Goal: Transaction & Acquisition: Purchase product/service

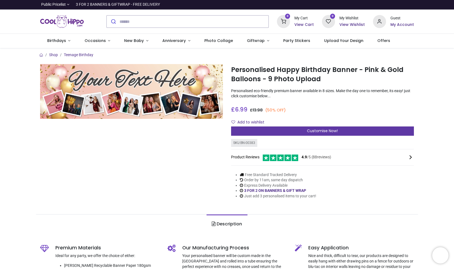
click at [293, 131] on div "Customise Now!" at bounding box center [322, 131] width 183 height 9
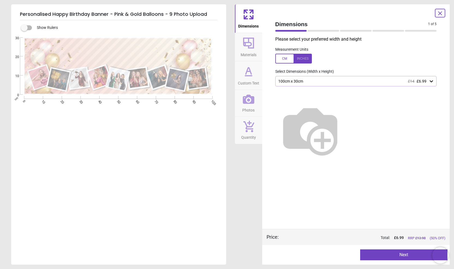
click at [312, 82] on div "100cm x 30cm £14 £6.99" at bounding box center [353, 81] width 151 height 5
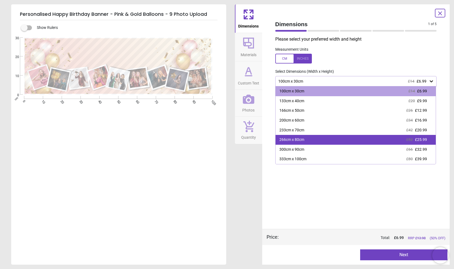
click at [318, 144] on div "266cm x 80cm £52 £25.99" at bounding box center [355, 140] width 160 height 10
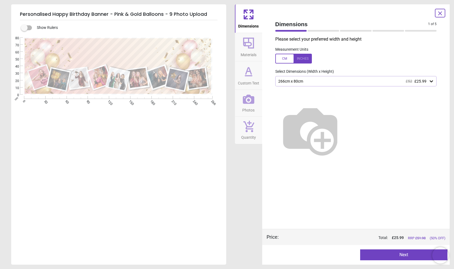
click at [258, 49] on button "Materials" at bounding box center [248, 47] width 27 height 28
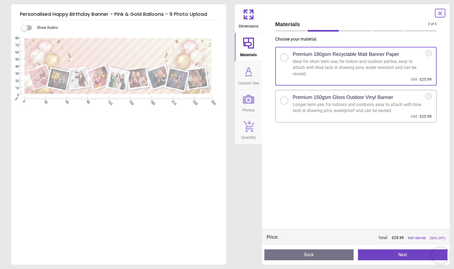
click at [256, 70] on button "Custom Text" at bounding box center [248, 75] width 27 height 28
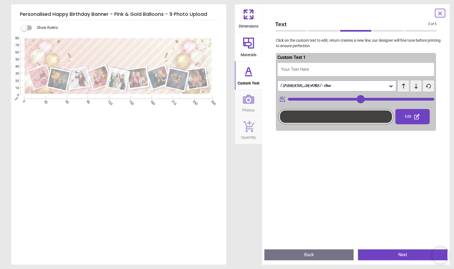
click at [290, 74] on button "Your Text Here" at bounding box center [355, 70] width 157 height 14
click at [300, 70] on span "Your Text Here" at bounding box center [295, 69] width 28 height 5
type textarea "*"
type input "**"
type textarea "**********"
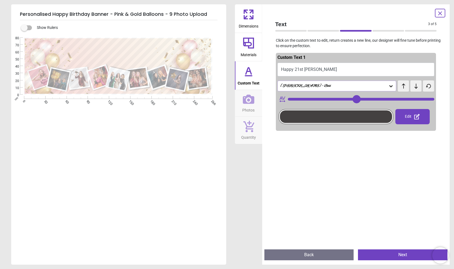
click at [333, 85] on div "Alex Brush - Bold" at bounding box center [334, 86] width 109 height 5
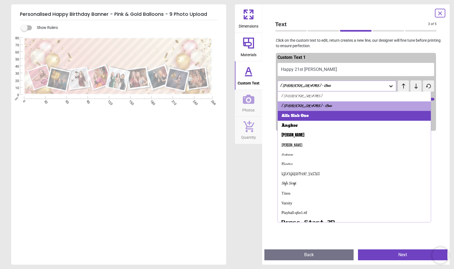
click at [328, 114] on div "Alfa Slab One" at bounding box center [354, 116] width 153 height 10
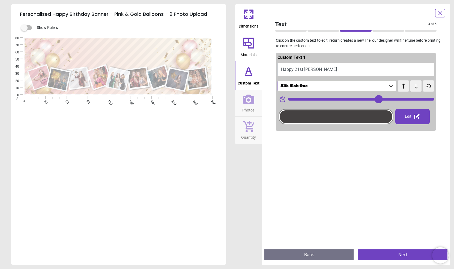
click at [336, 85] on div "Alfa Slab One" at bounding box center [334, 86] width 109 height 5
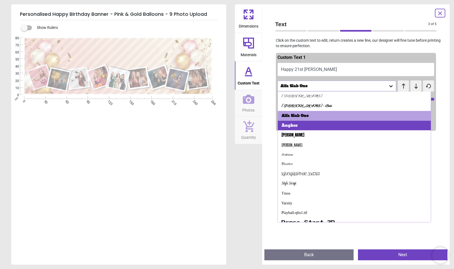
click at [329, 122] on div "Angkor" at bounding box center [354, 126] width 153 height 10
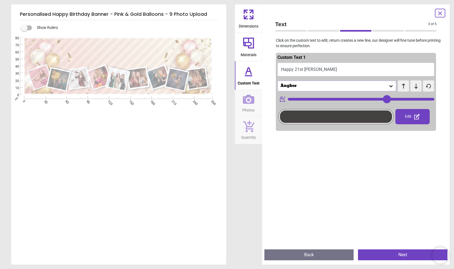
click at [323, 90] on div "Angkor" at bounding box center [336, 86] width 119 height 10
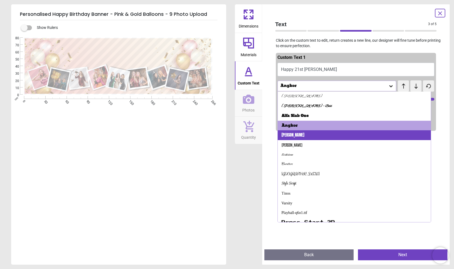
click at [324, 131] on div "Anton" at bounding box center [354, 135] width 153 height 10
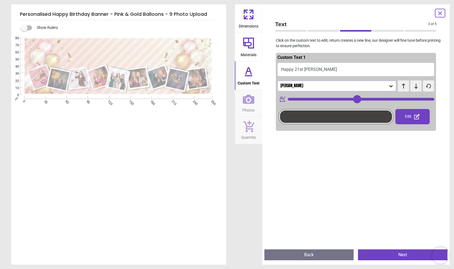
click at [323, 88] on div "Anton" at bounding box center [334, 86] width 109 height 5
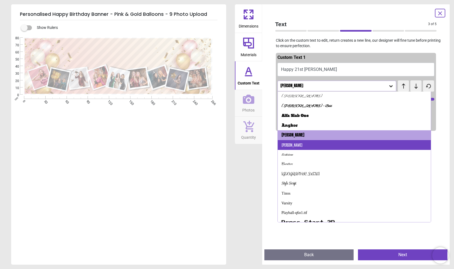
click at [323, 144] on div "Antonio" at bounding box center [354, 145] width 153 height 10
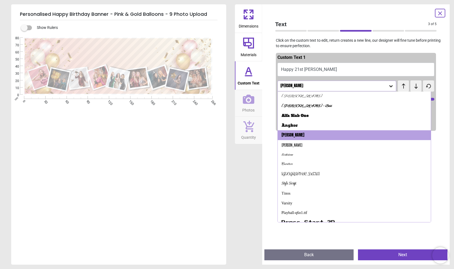
type input "**"
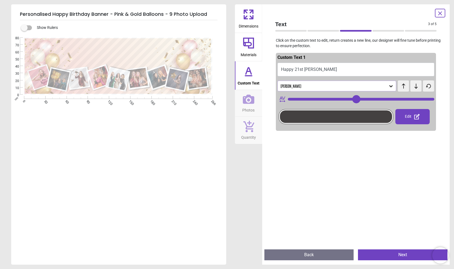
click at [324, 88] on div "Antonio" at bounding box center [334, 86] width 109 height 5
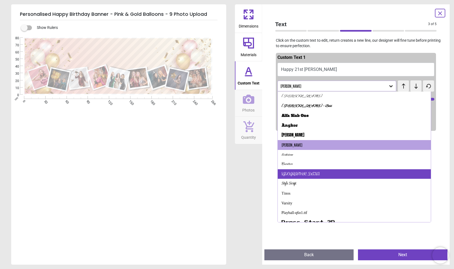
click at [316, 171] on div "Rochester" at bounding box center [354, 174] width 153 height 10
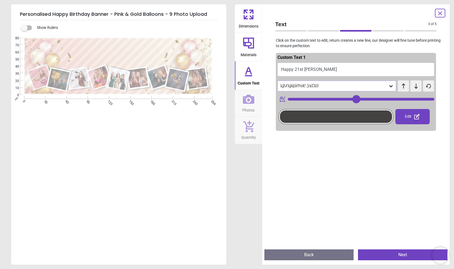
click at [312, 87] on div "Rochester" at bounding box center [334, 86] width 109 height 5
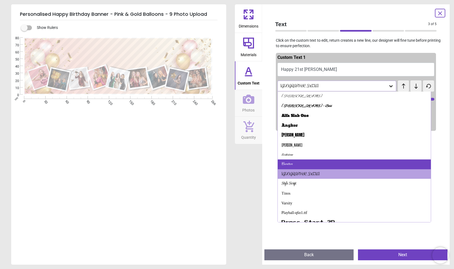
click at [307, 162] on div "Carattere" at bounding box center [354, 164] width 153 height 10
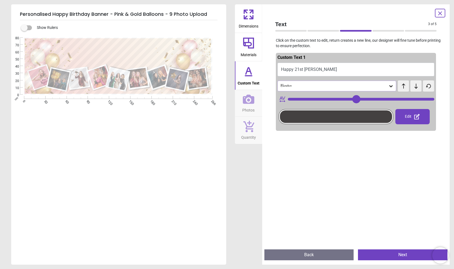
click at [310, 90] on div "Carattere" at bounding box center [336, 86] width 119 height 10
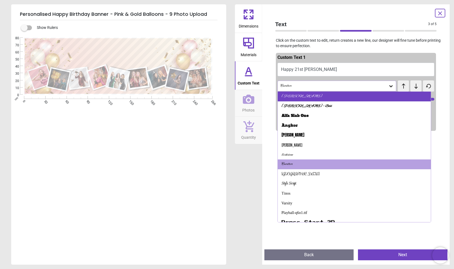
click at [309, 95] on div "Alex Brush" at bounding box center [354, 97] width 153 height 10
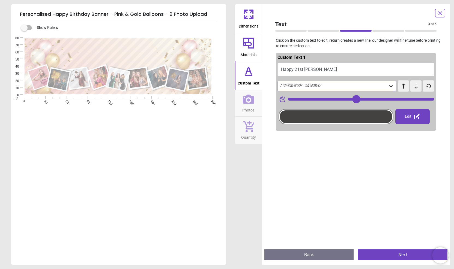
click at [310, 87] on div "Alex Brush" at bounding box center [334, 86] width 109 height 5
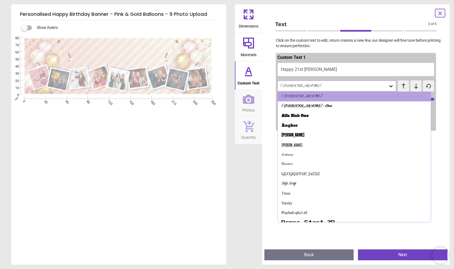
click at [114, 144] on div "**********" at bounding box center [118, 172] width 214 height 269
click at [255, 106] on button "Photos" at bounding box center [248, 103] width 27 height 27
